Goal: Task Accomplishment & Management: Manage account settings

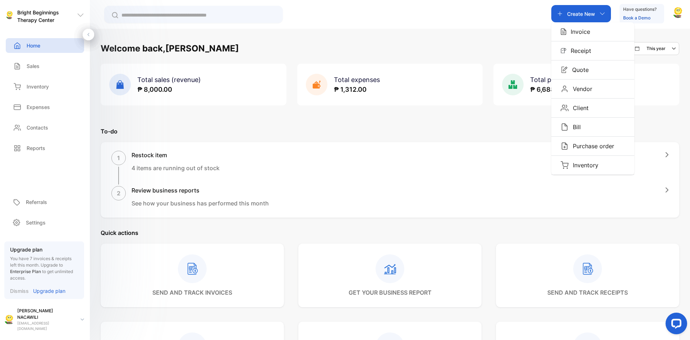
click at [510, 126] on div "Welcome back, [PERSON_NAME] This year Total sales (revenue) ₱ 8,000.00 Total ex…" at bounding box center [390, 313] width 579 height 543
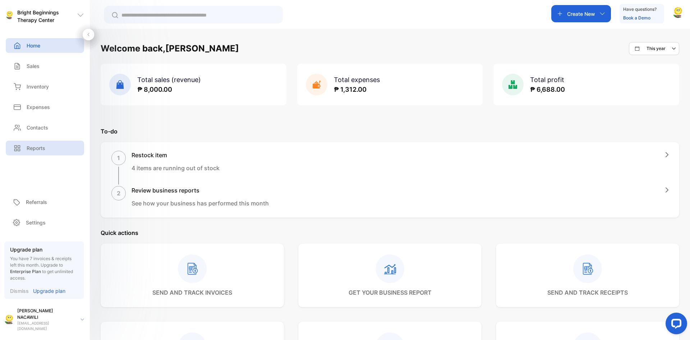
click at [40, 152] on div "Reports" at bounding box center [45, 148] width 78 height 15
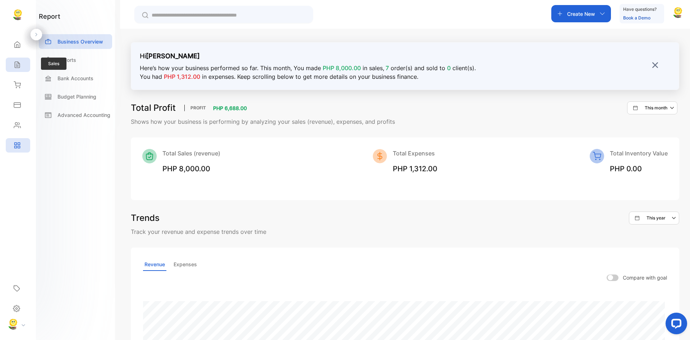
click at [23, 60] on div "Sales" at bounding box center [18, 65] width 24 height 14
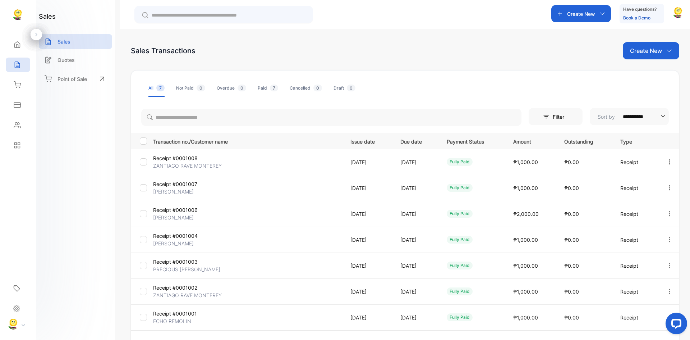
click at [604, 15] on icon "button" at bounding box center [603, 14] width 6 height 6
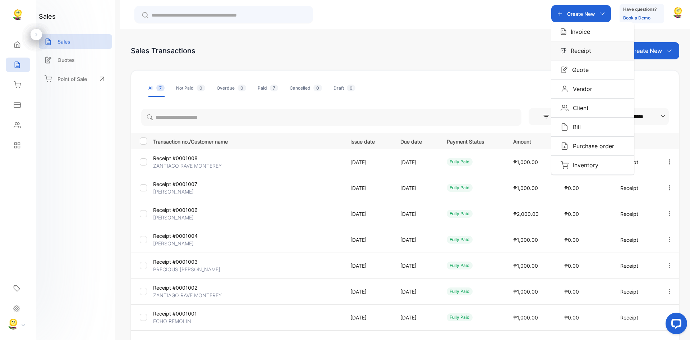
click at [588, 56] on div "Receipt" at bounding box center [593, 50] width 83 height 19
drag, startPoint x: 0, startPoint y: 35, endPoint x: 574, endPoint y: 52, distance: 574.2
click at [574, 52] on p "Receipt" at bounding box center [579, 50] width 25 height 9
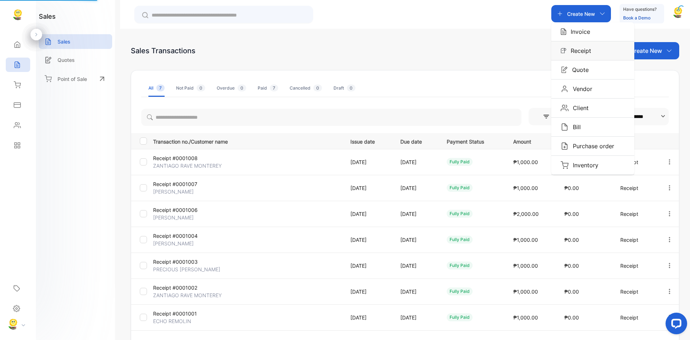
click at [574, 52] on p "Receipt" at bounding box center [579, 50] width 25 height 9
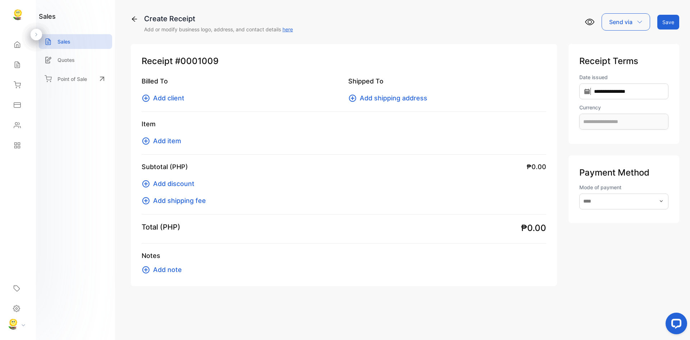
type input "**********"
click at [164, 95] on span "Add client" at bounding box center [168, 98] width 31 height 10
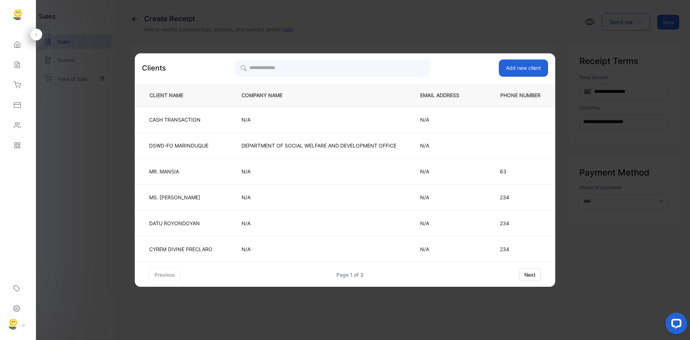
click at [529, 272] on button "next" at bounding box center [530, 274] width 22 height 13
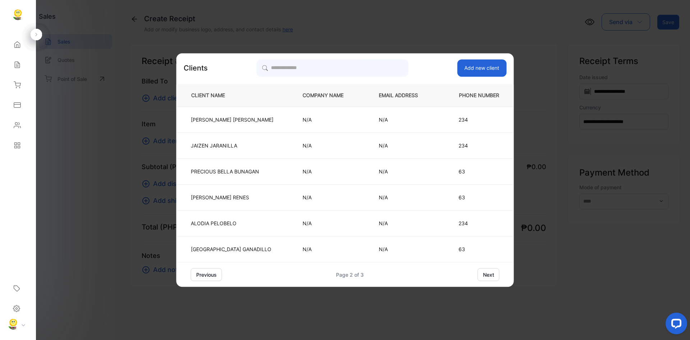
click at [483, 273] on button "next" at bounding box center [489, 274] width 22 height 13
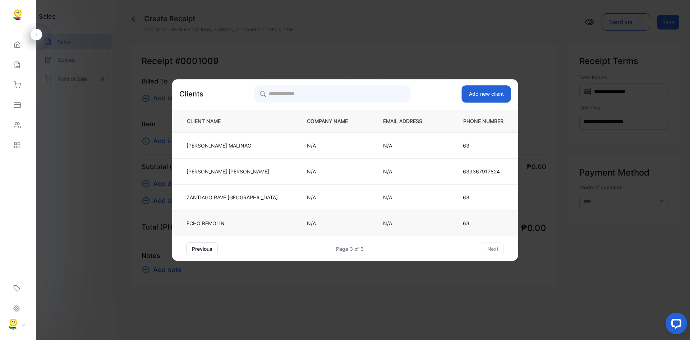
click at [213, 218] on td "ECHO REMOLIN" at bounding box center [233, 223] width 123 height 26
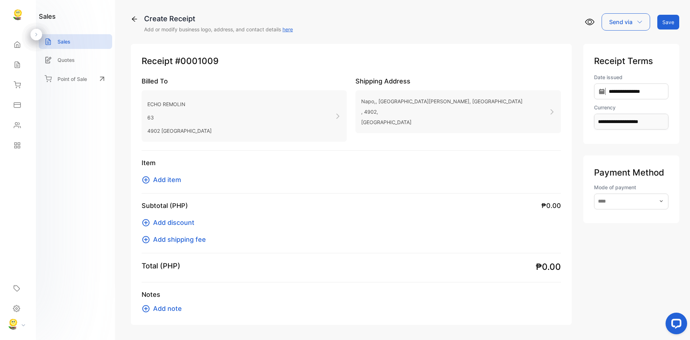
click at [169, 182] on span "Add item" at bounding box center [167, 180] width 28 height 10
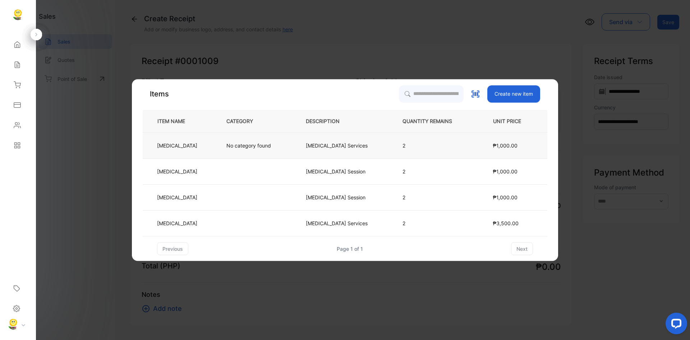
click at [198, 145] on td "[MEDICAL_DATA]" at bounding box center [179, 146] width 72 height 26
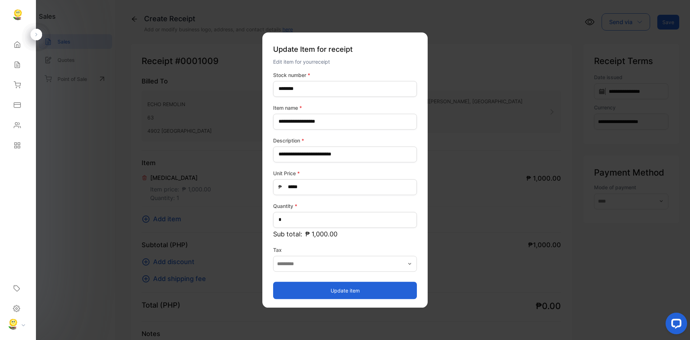
click at [333, 292] on button "Update item" at bounding box center [345, 290] width 144 height 17
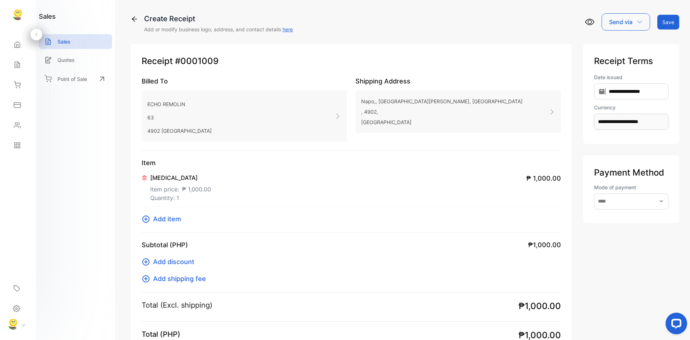
click at [667, 22] on button "Save" at bounding box center [669, 22] width 22 height 15
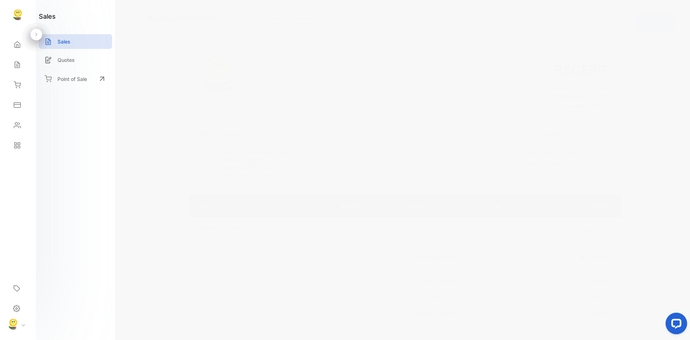
click at [656, 26] on p "Actions" at bounding box center [650, 22] width 21 height 9
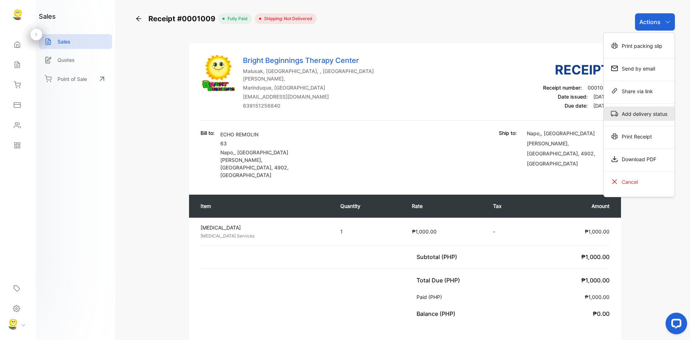
click at [633, 114] on div "Add delivery status" at bounding box center [639, 113] width 71 height 14
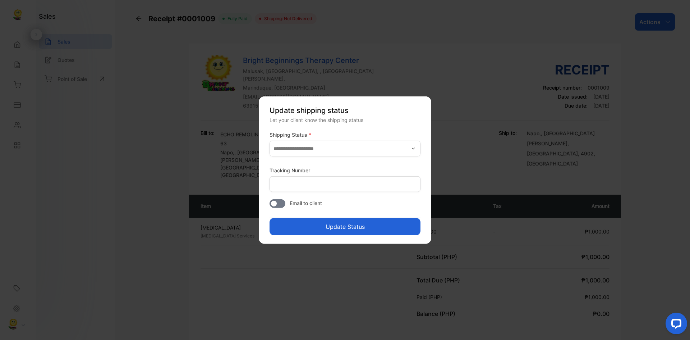
click at [416, 147] on icon "button" at bounding box center [414, 148] width 6 height 6
click at [305, 184] on p "Shipped" at bounding box center [346, 184] width 142 height 8
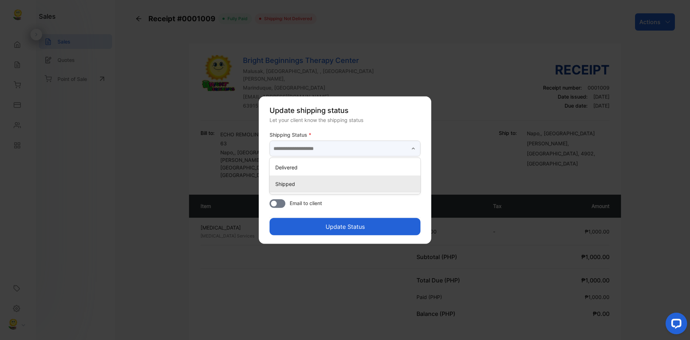
type input "*******"
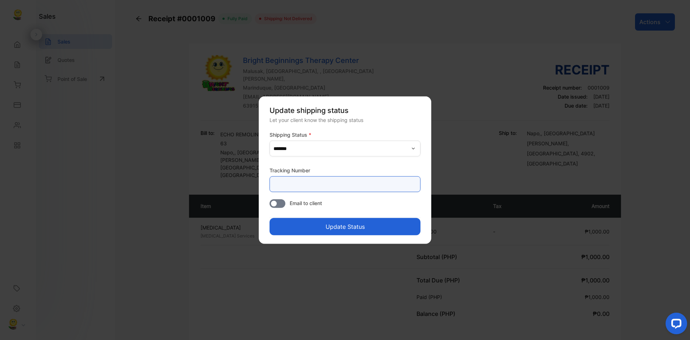
click at [308, 189] on Number-inputtracking "text" at bounding box center [345, 184] width 151 height 16
type Number-inputtracking "*********"
click at [346, 227] on button "Update Status" at bounding box center [345, 226] width 151 height 17
